Goal: Information Seeking & Learning: Learn about a topic

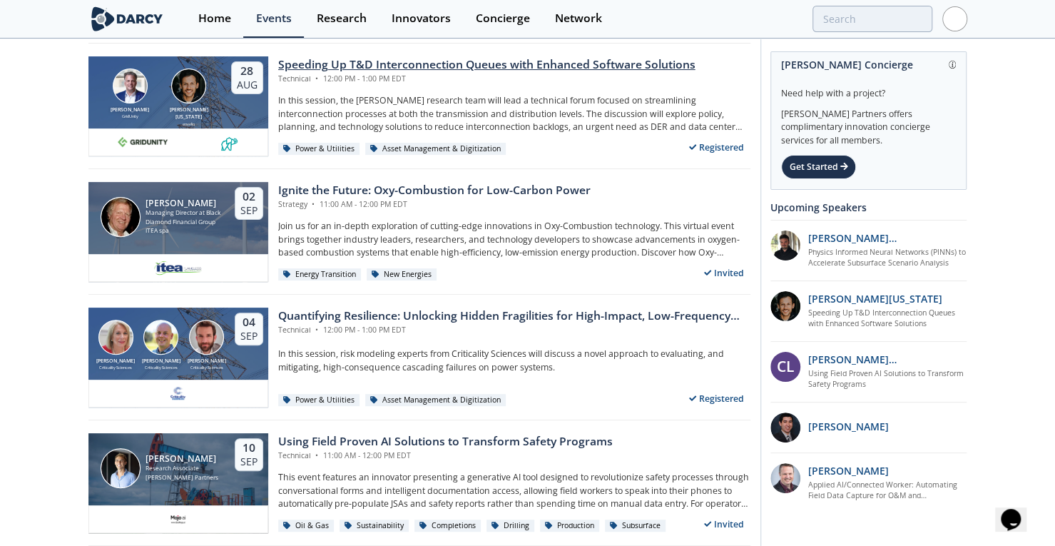
click at [376, 57] on div "Speeding Up T&D Interconnection Queues with Enhanced Software Solutions" at bounding box center [486, 64] width 417 height 17
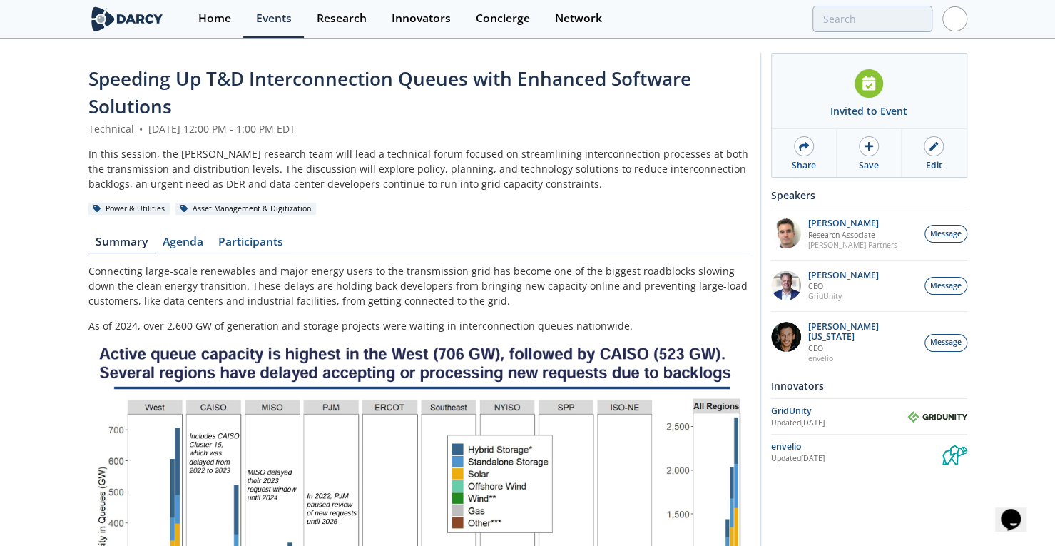
scroll to position [9, 0]
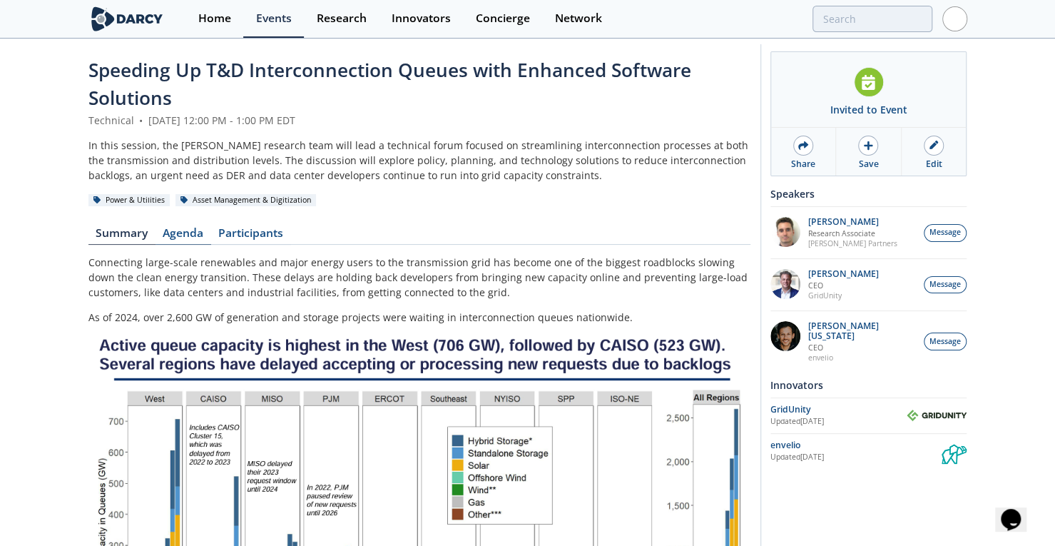
click at [184, 232] on link "Agenda" at bounding box center [184, 236] width 56 height 17
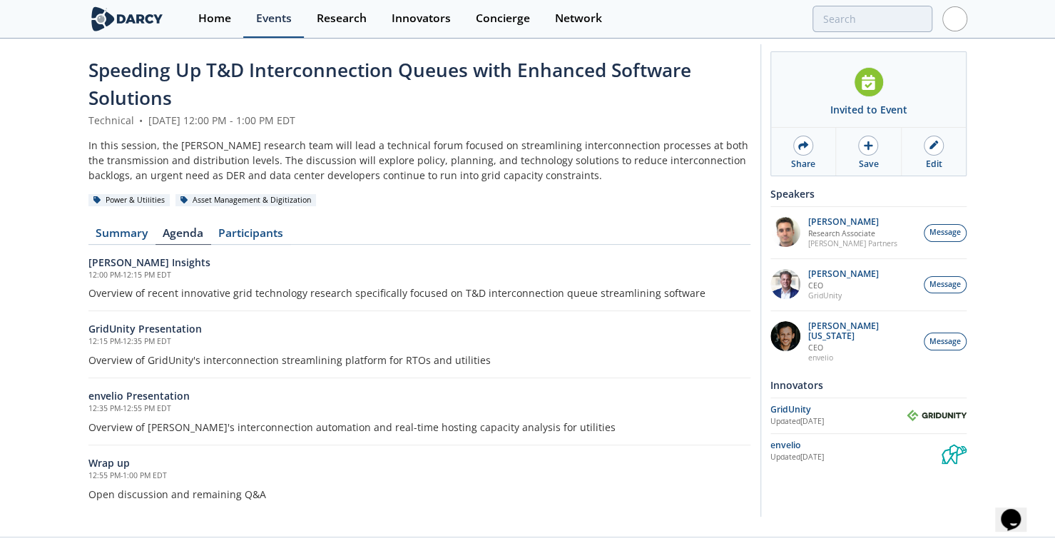
click at [262, 16] on div "Events" at bounding box center [274, 18] width 36 height 11
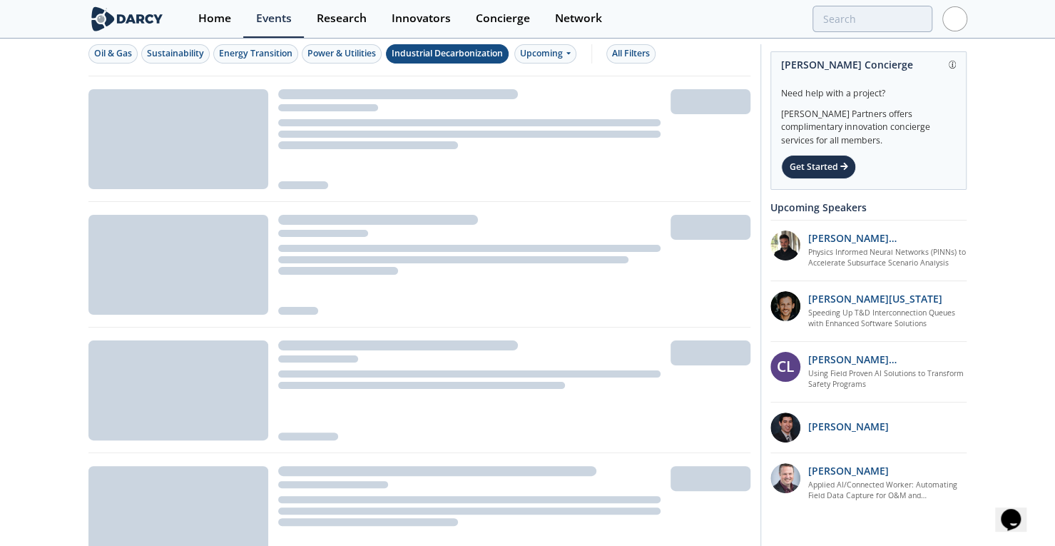
click at [355, 56] on div "Power & Utilities" at bounding box center [342, 53] width 68 height 13
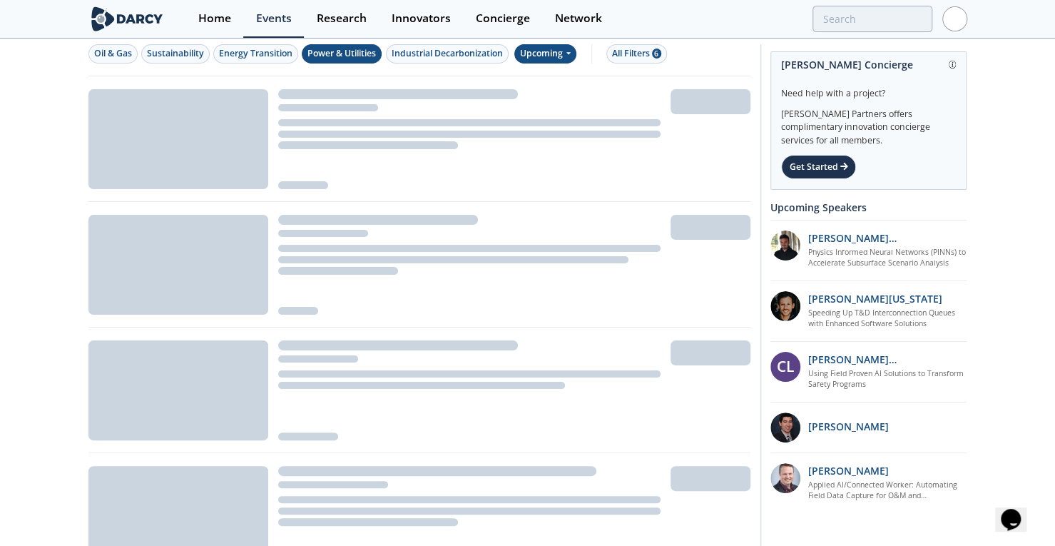
click at [547, 57] on div "Upcoming" at bounding box center [545, 53] width 62 height 19
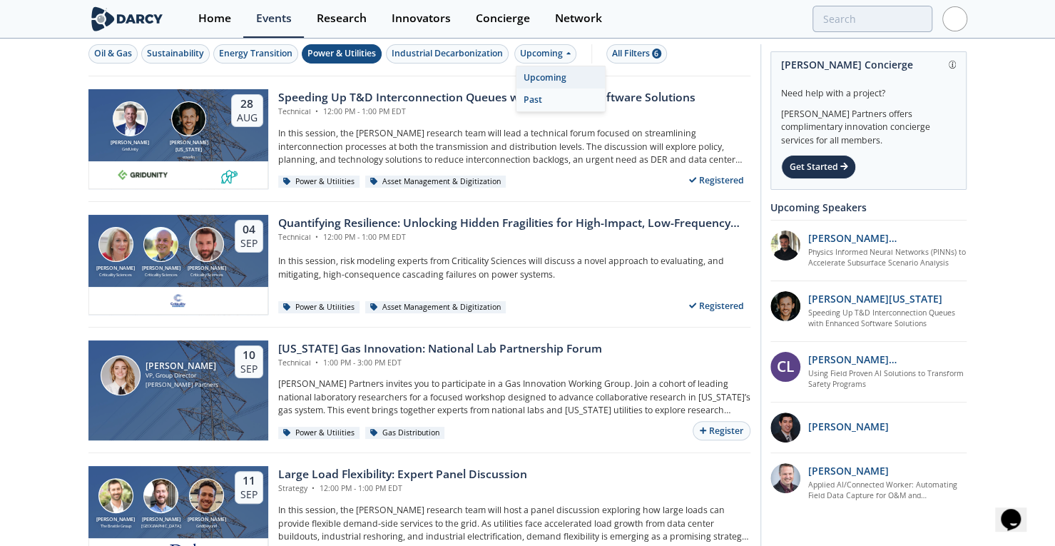
click at [551, 92] on div "Past" at bounding box center [561, 99] width 88 height 23
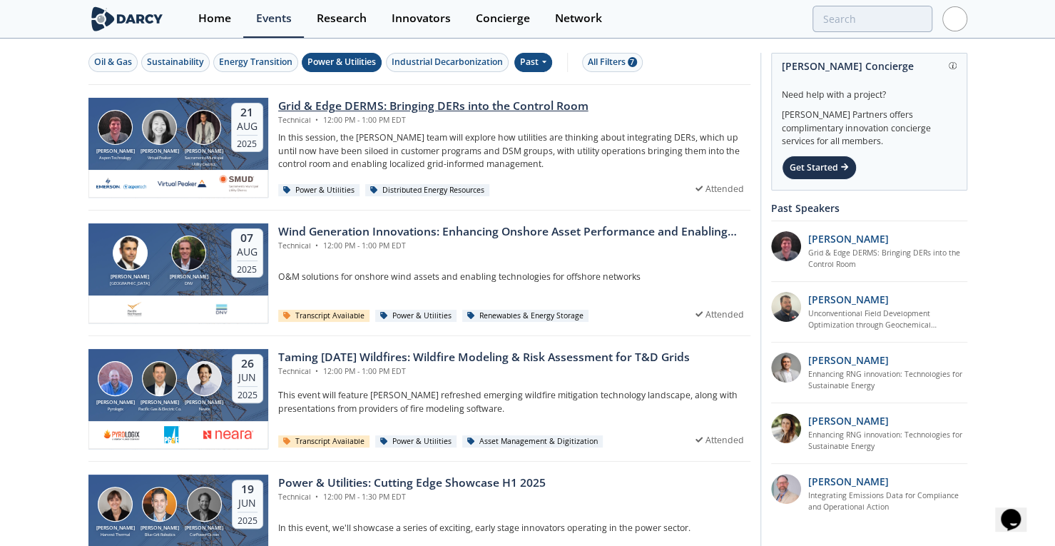
click at [337, 106] on div "Grid & Edge DERMS: Bringing DERs into the Control Room" at bounding box center [433, 106] width 310 height 17
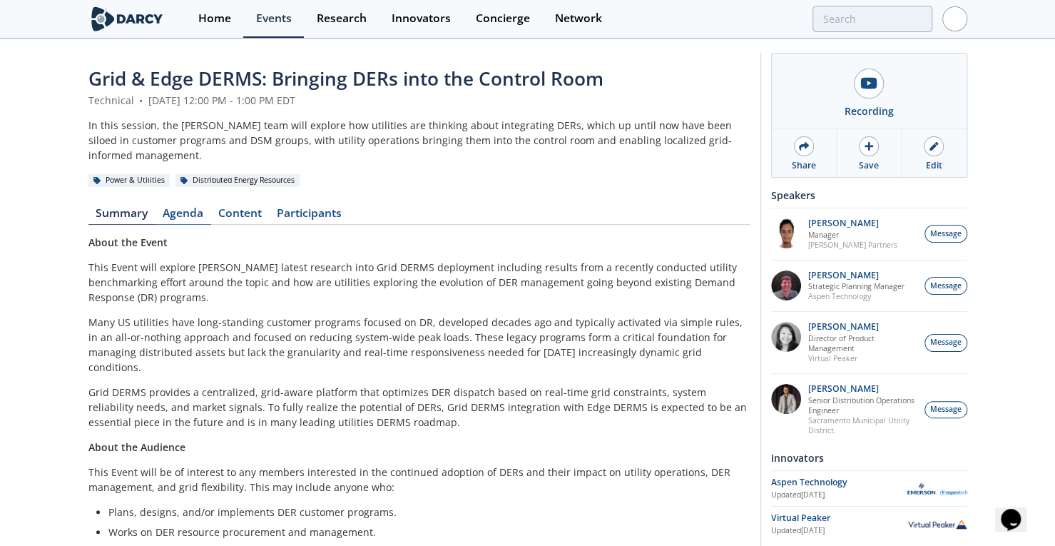
click at [186, 208] on link "Agenda" at bounding box center [184, 216] width 56 height 17
click at [271, 14] on div "Events" at bounding box center [274, 18] width 36 height 11
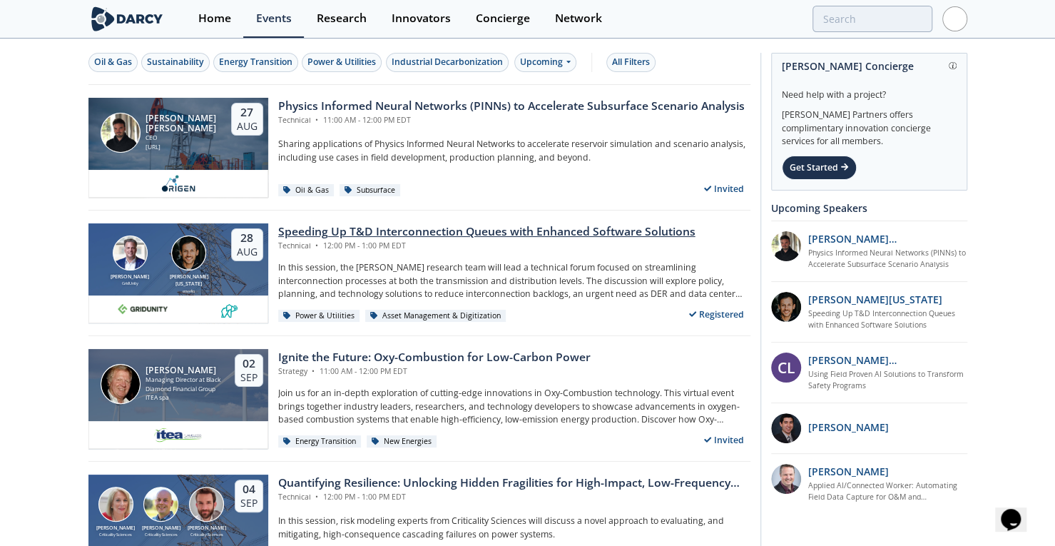
click at [334, 224] on div "Speeding Up T&D Interconnection Queues with Enhanced Software Solutions" at bounding box center [486, 231] width 417 height 17
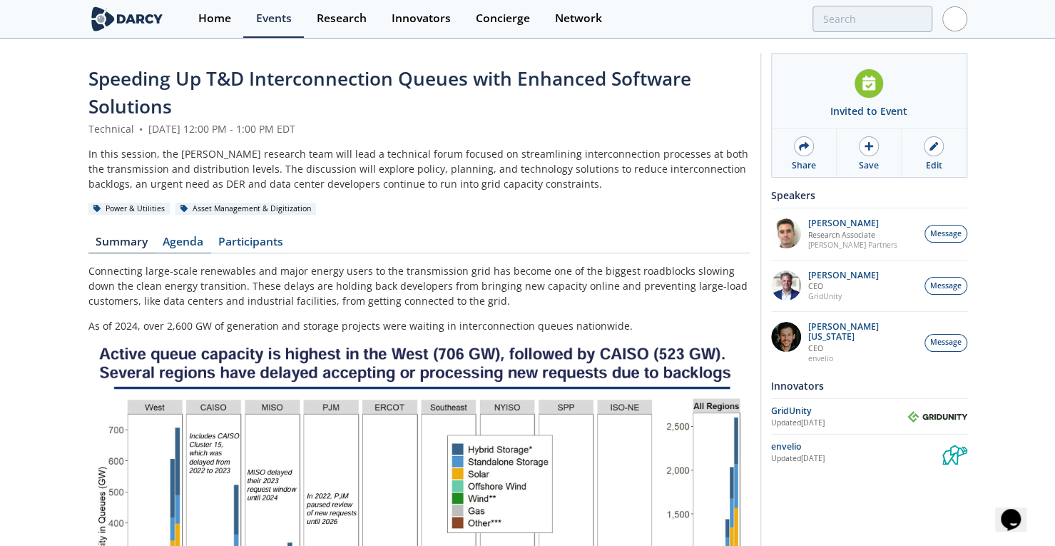
click at [187, 240] on link "Agenda" at bounding box center [184, 244] width 56 height 17
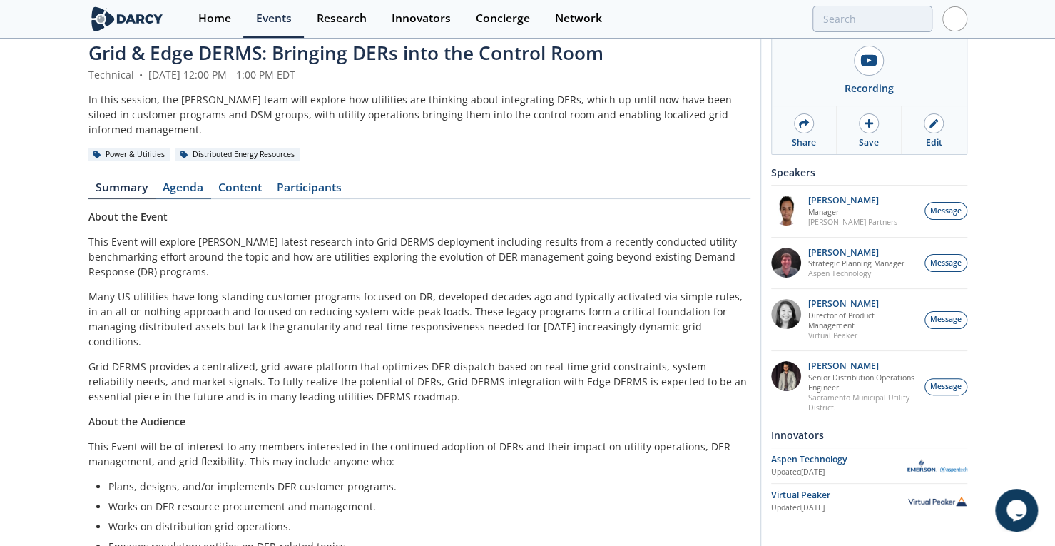
click at [180, 182] on link "Agenda" at bounding box center [184, 190] width 56 height 17
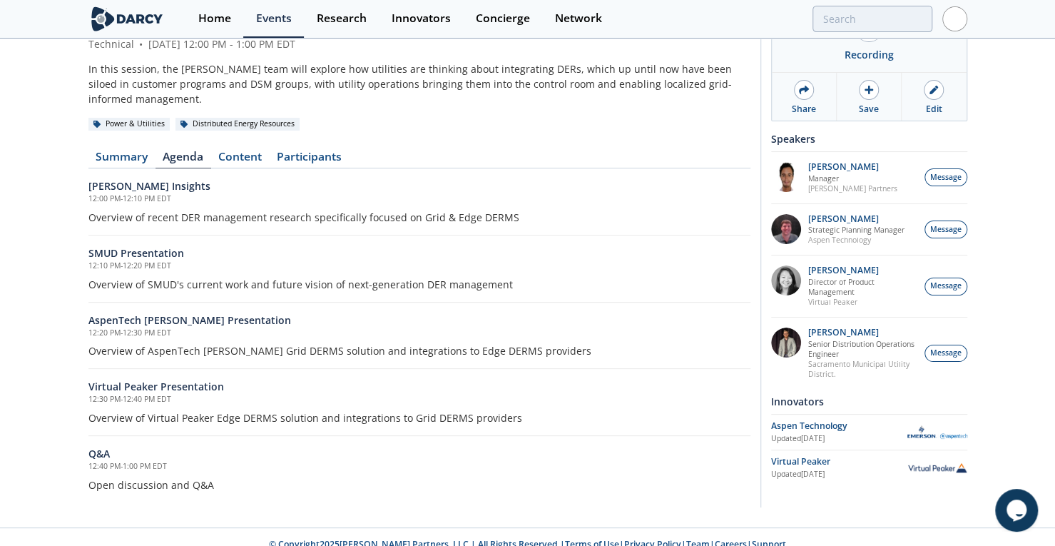
scroll to position [49, 0]
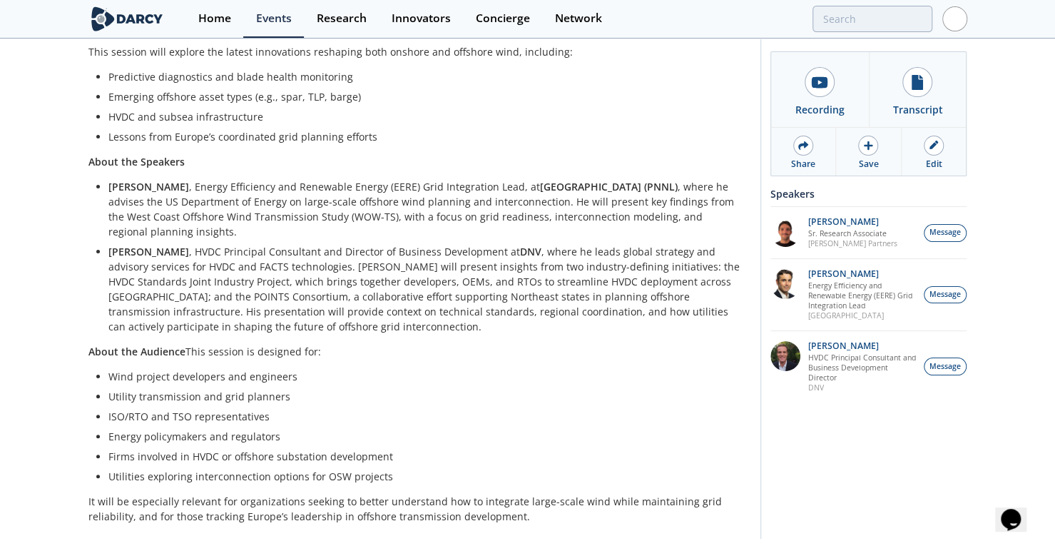
scroll to position [105, 0]
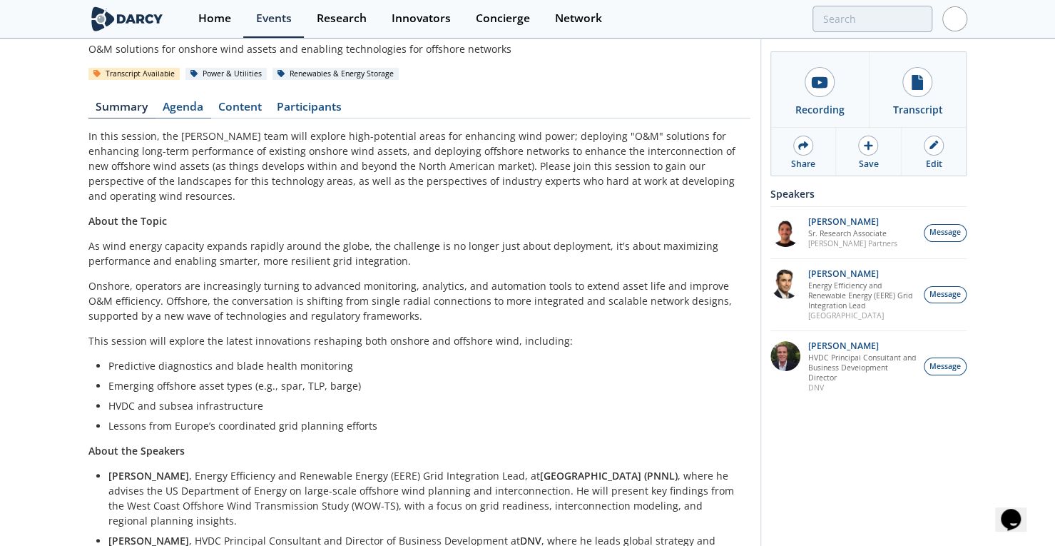
click at [187, 101] on link "Agenda" at bounding box center [184, 109] width 56 height 17
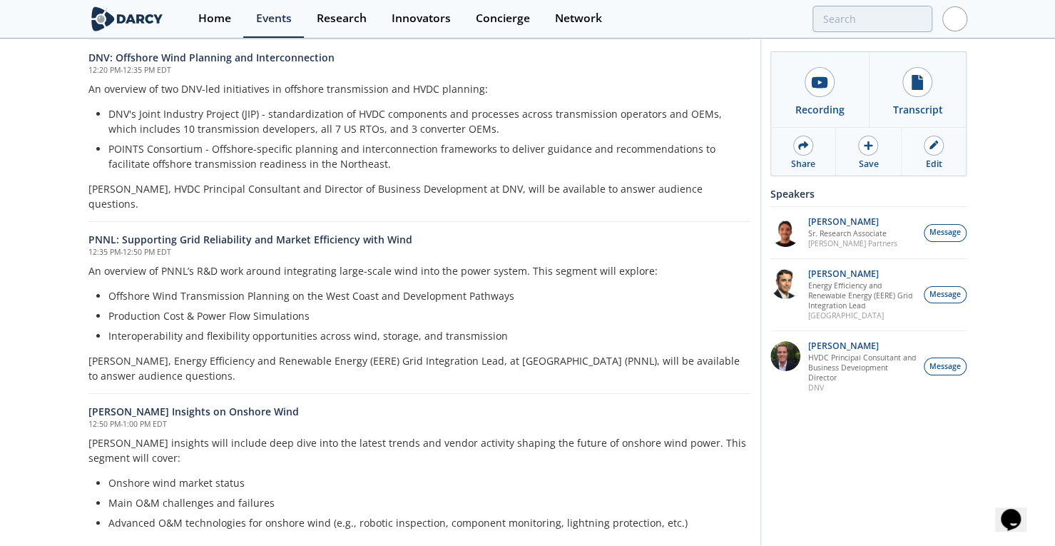
drag, startPoint x: 420, startPoint y: 271, endPoint x: 434, endPoint y: 383, distance: 112.9
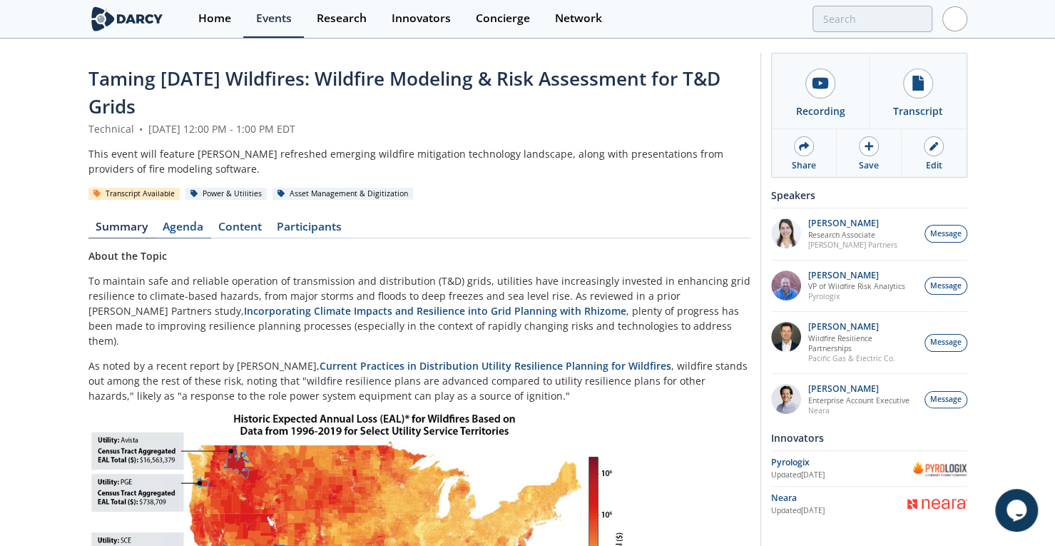
click at [195, 230] on link "Agenda" at bounding box center [184, 229] width 56 height 17
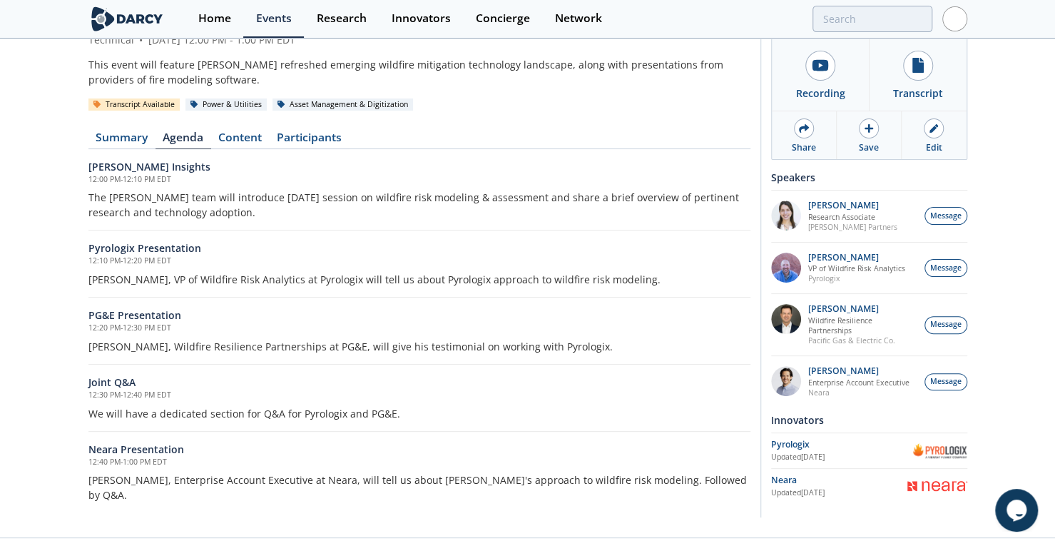
scroll to position [97, 0]
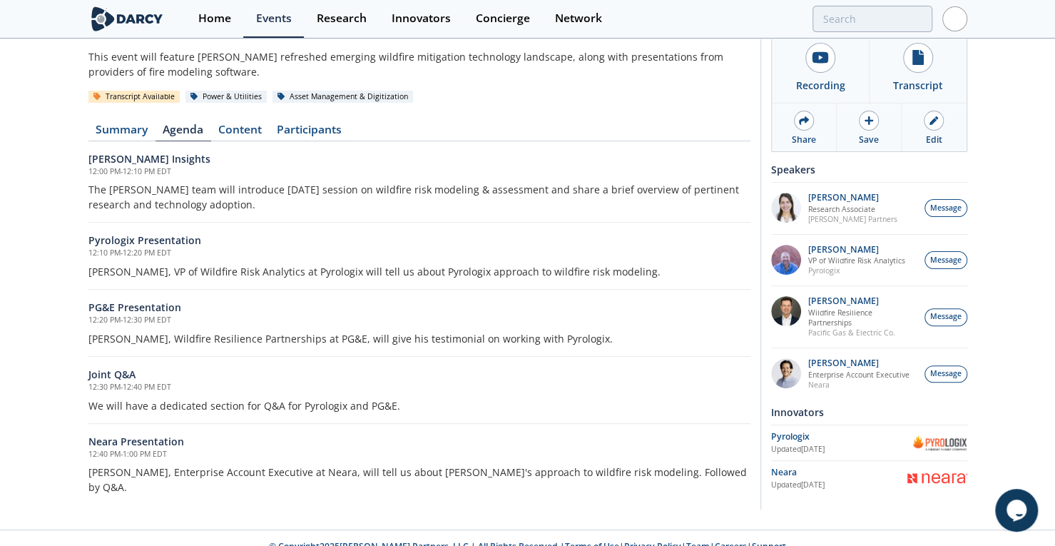
click at [178, 272] on p "Matt Thompson, VP of Wildfire Risk Analytics at Pyrologix will tell us about Py…" at bounding box center [419, 271] width 662 height 15
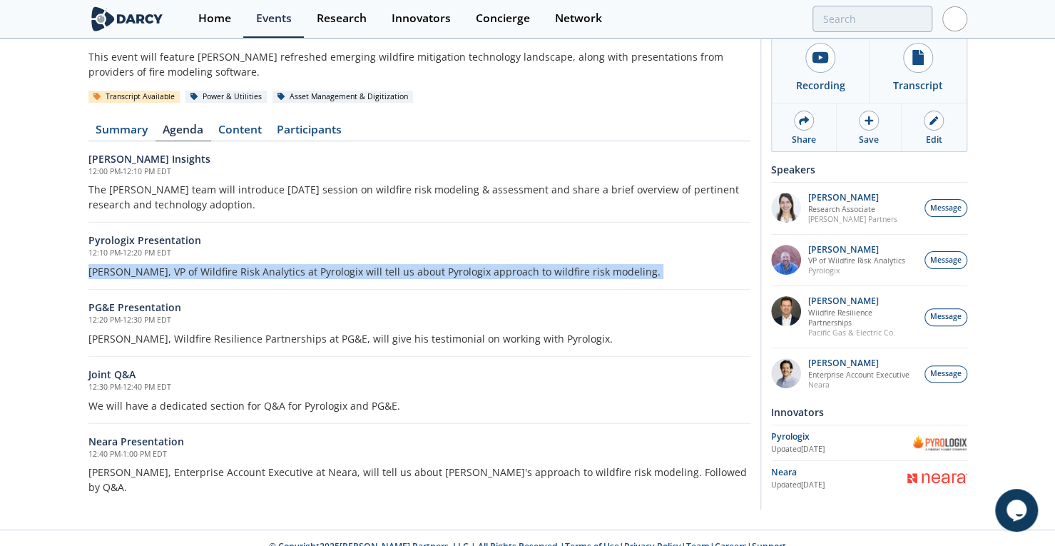
click at [178, 272] on p "Matt Thompson, VP of Wildfire Risk Analytics at Pyrologix will tell us about Py…" at bounding box center [419, 271] width 662 height 15
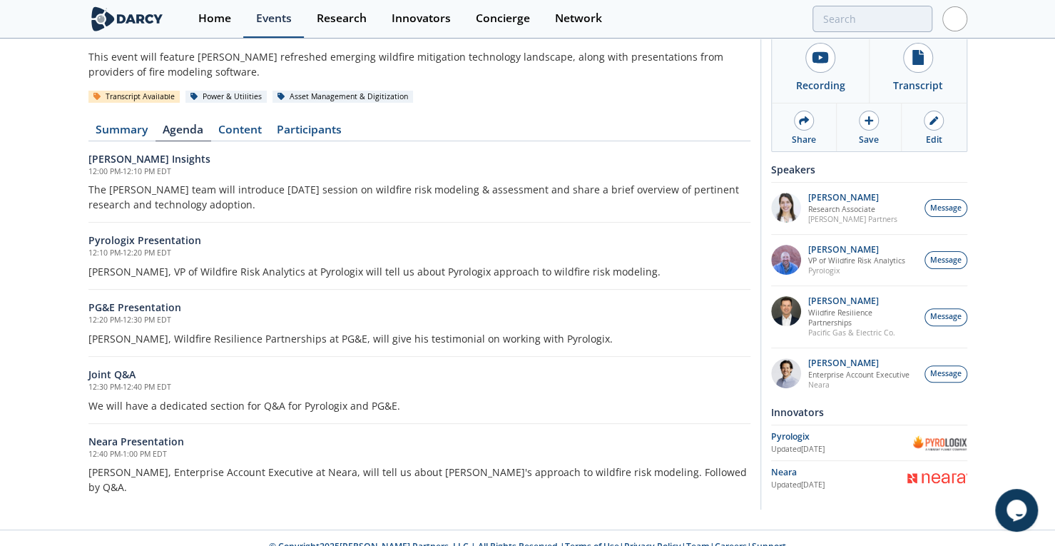
click at [268, 13] on div "Events" at bounding box center [274, 18] width 36 height 11
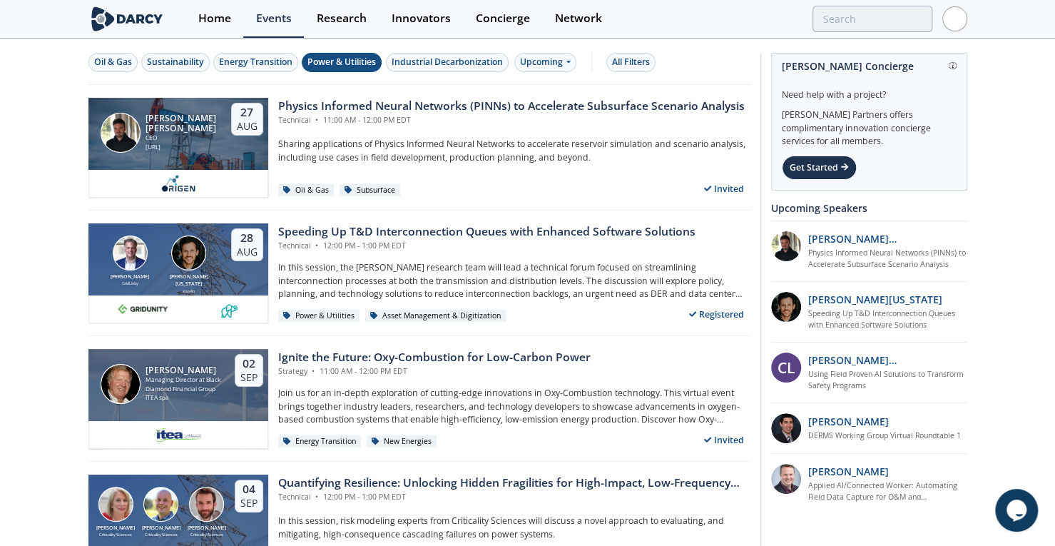
click at [325, 63] on div "Power & Utilities" at bounding box center [342, 62] width 68 height 13
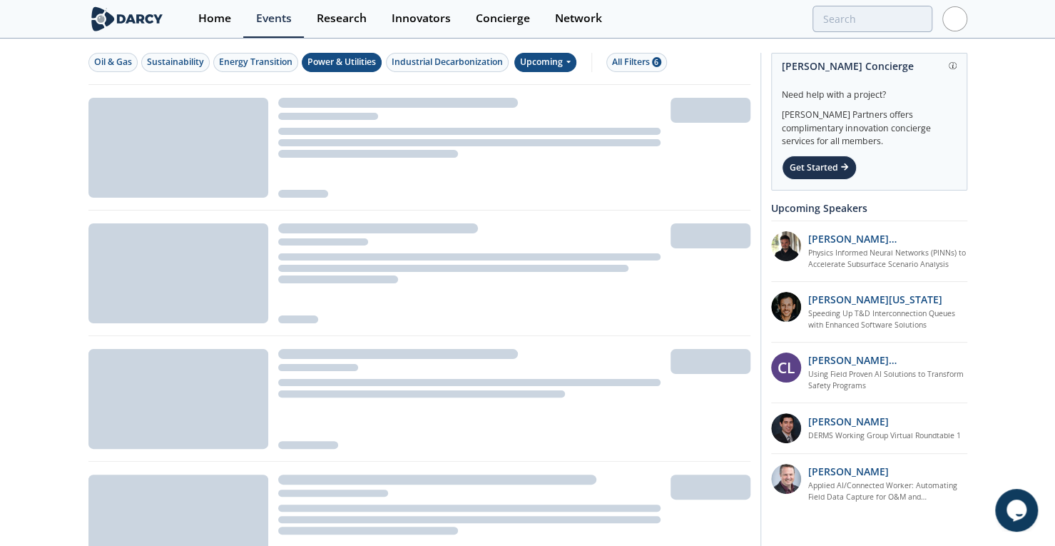
click at [548, 66] on div "Upcoming" at bounding box center [545, 62] width 62 height 19
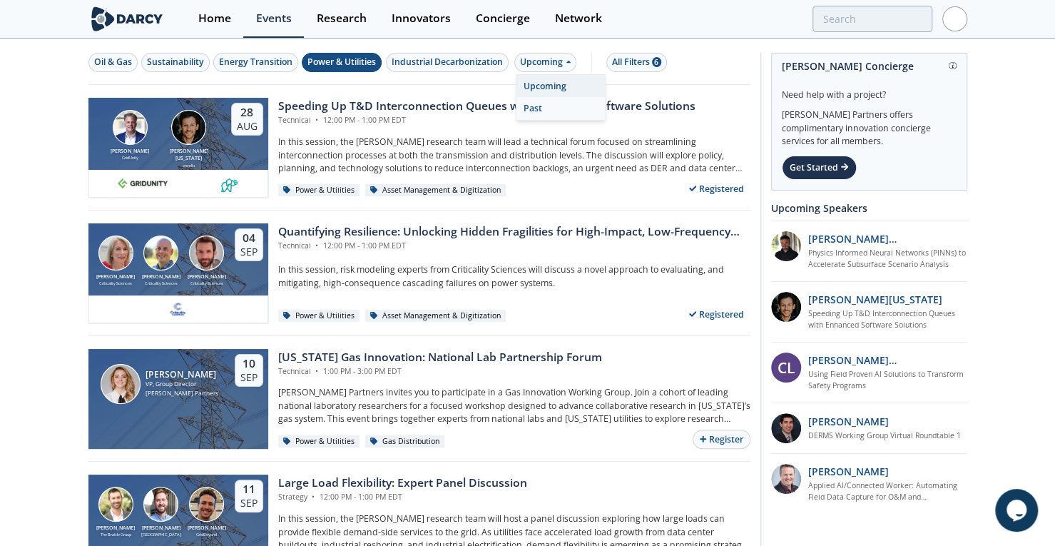
click at [549, 103] on div "Past" at bounding box center [561, 108] width 88 height 23
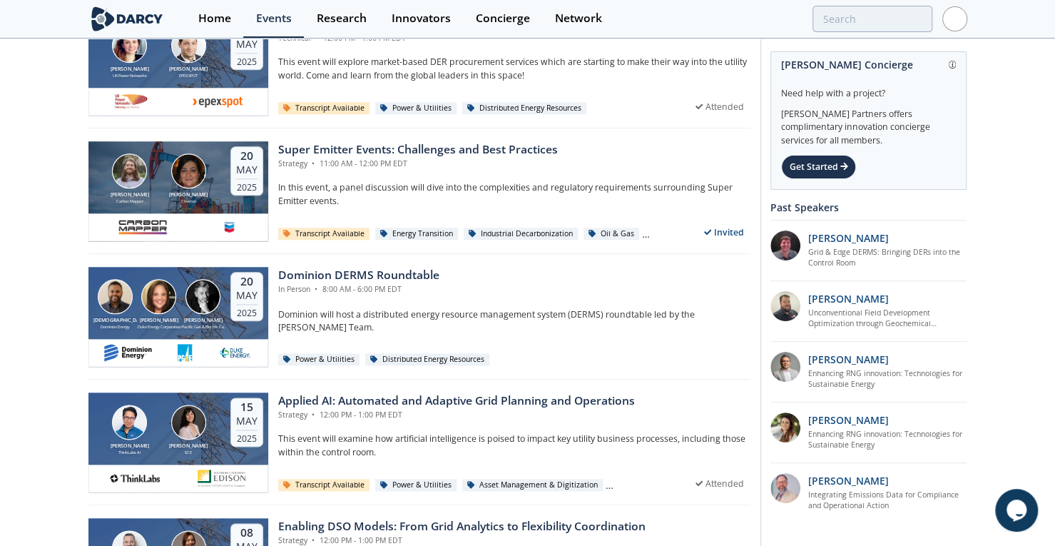
scroll to position [842, 0]
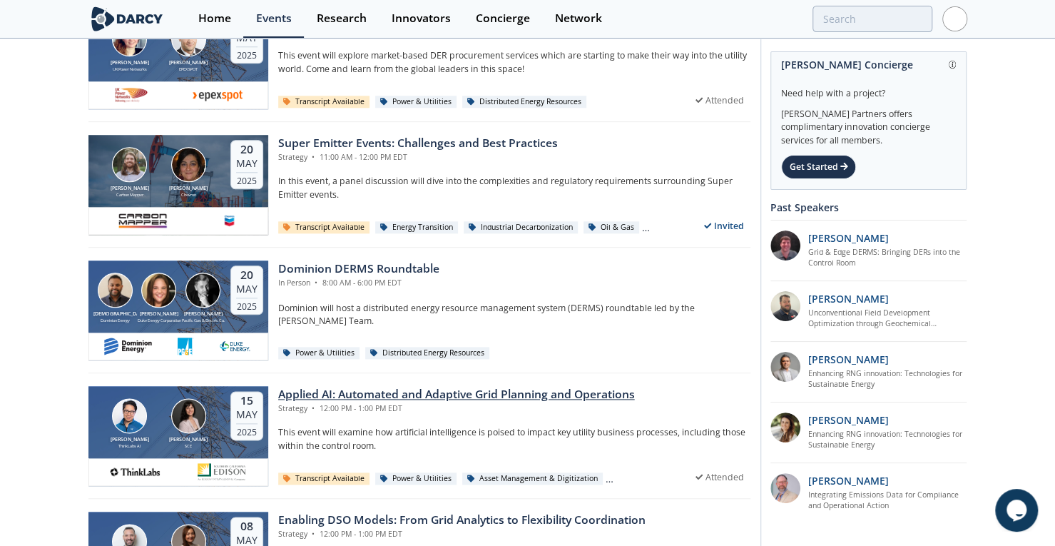
click at [469, 390] on div "Applied AI: Automated and Adaptive Grid Planning and Operations" at bounding box center [456, 394] width 357 height 17
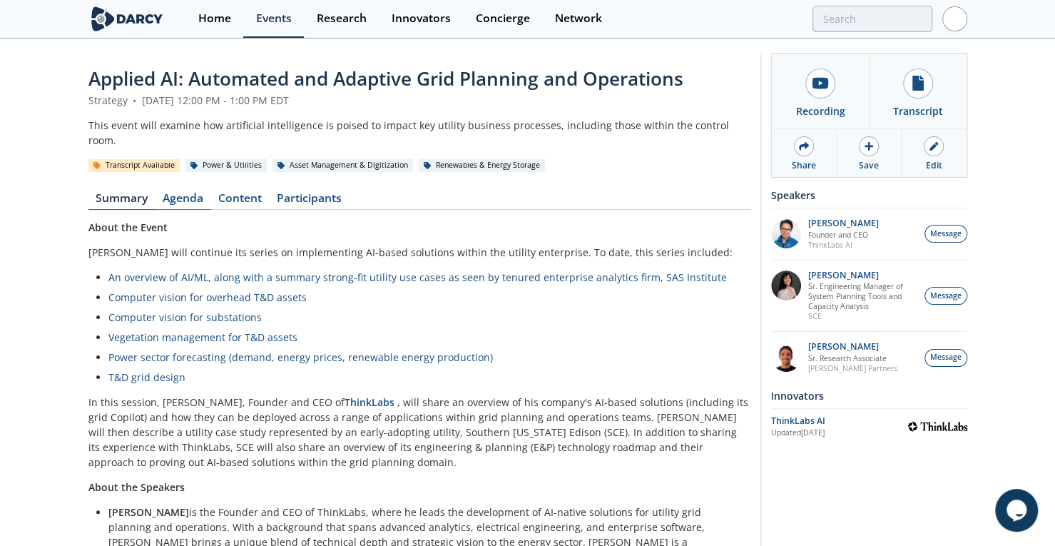
click at [188, 193] on link "Agenda" at bounding box center [184, 201] width 56 height 17
